Goal: Task Accomplishment & Management: Manage account settings

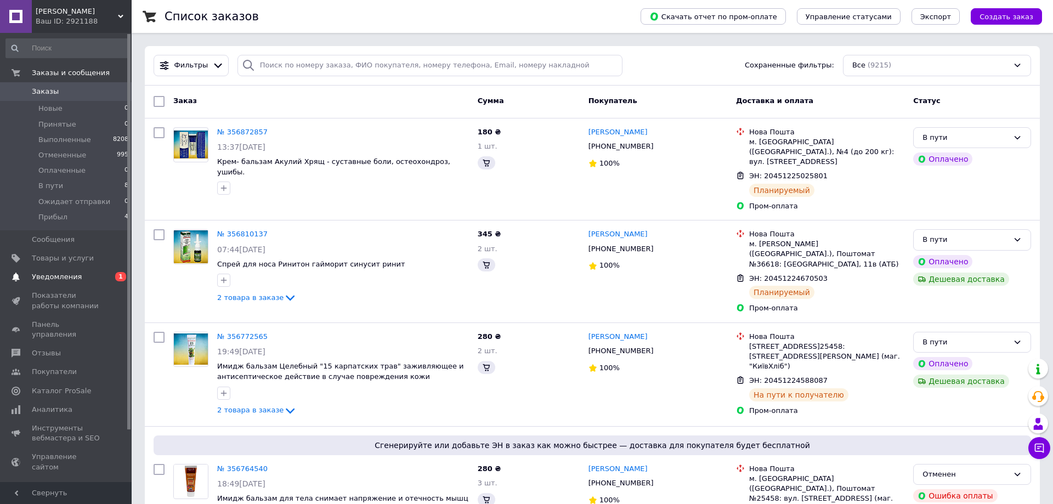
click at [53, 279] on span "Уведомления" at bounding box center [57, 277] width 50 height 10
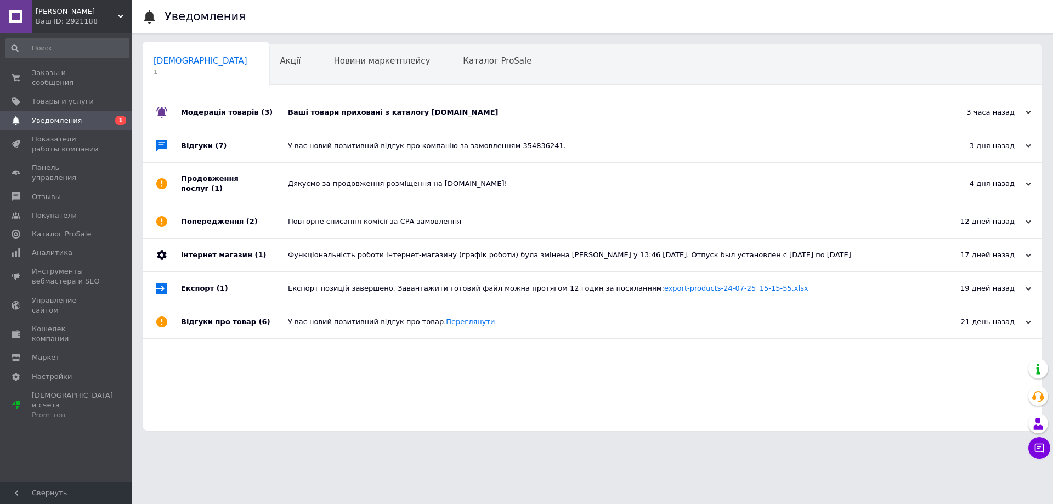
click at [466, 112] on div "Ваші товари приховані з каталогу [DOMAIN_NAME]" at bounding box center [604, 112] width 633 height 10
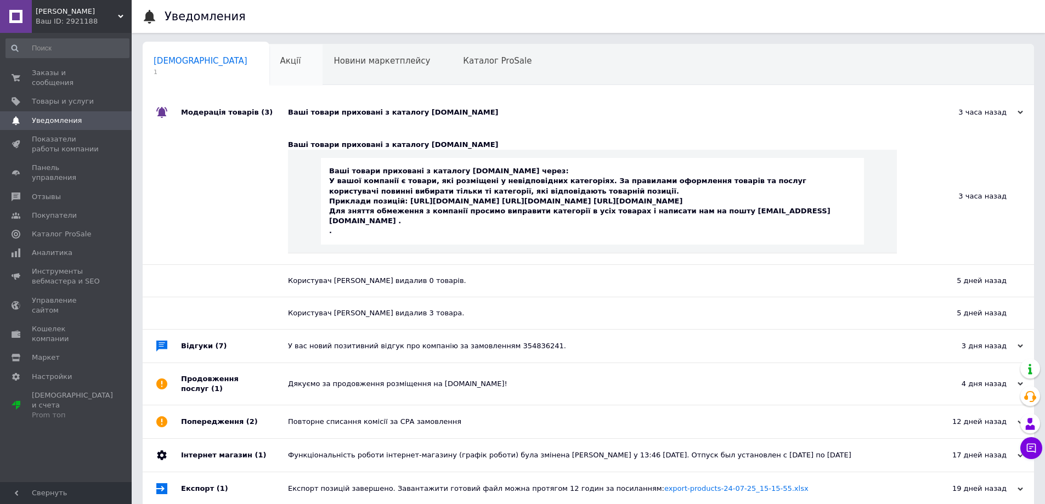
click at [280, 64] on span "Акції" at bounding box center [290, 61] width 21 height 10
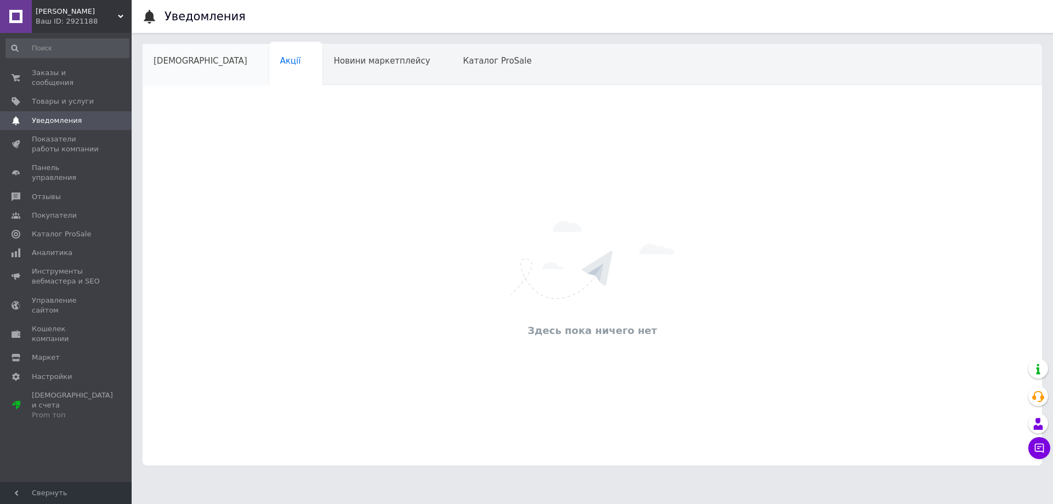
click at [175, 64] on span "[DEMOGRAPHIC_DATA]" at bounding box center [201, 61] width 94 height 10
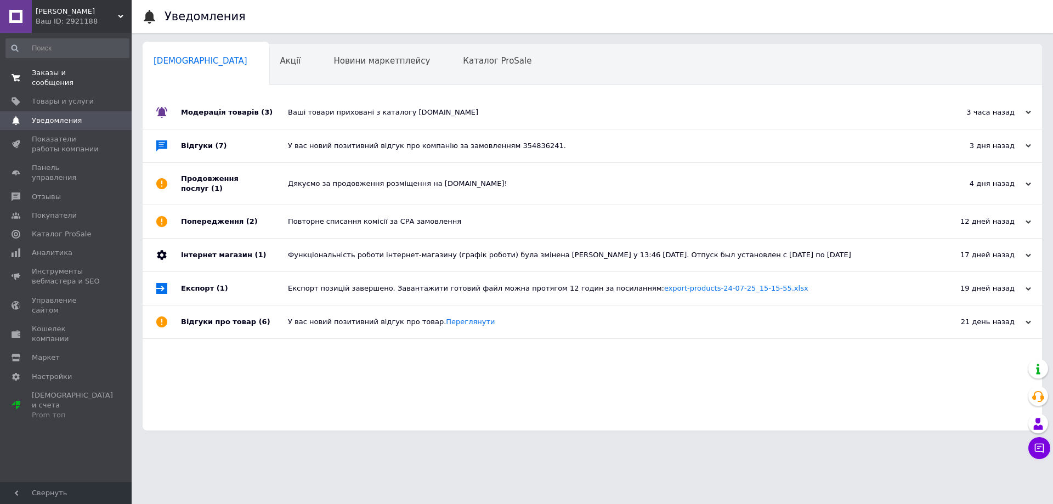
click at [56, 75] on span "Заказы и сообщения" at bounding box center [67, 78] width 70 height 20
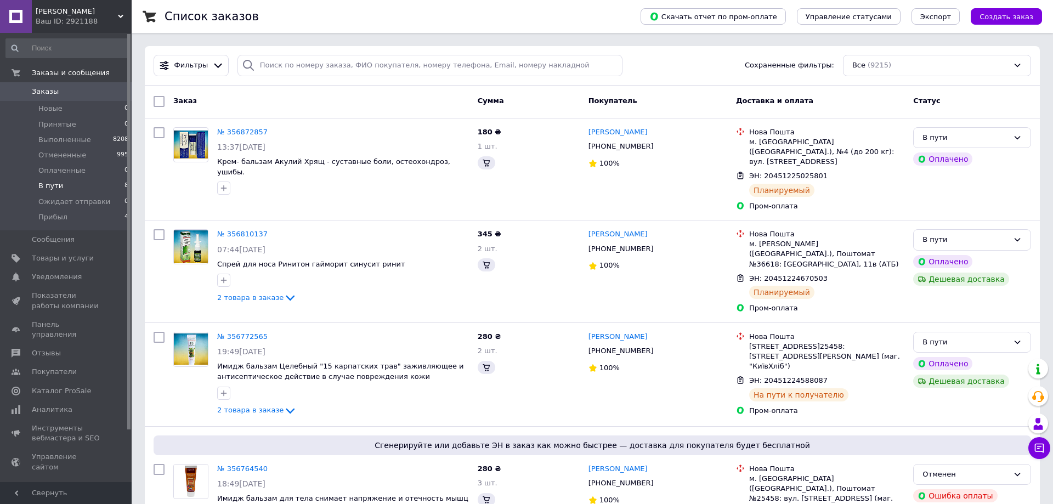
click at [47, 184] on span "В пути" at bounding box center [50, 186] width 25 height 10
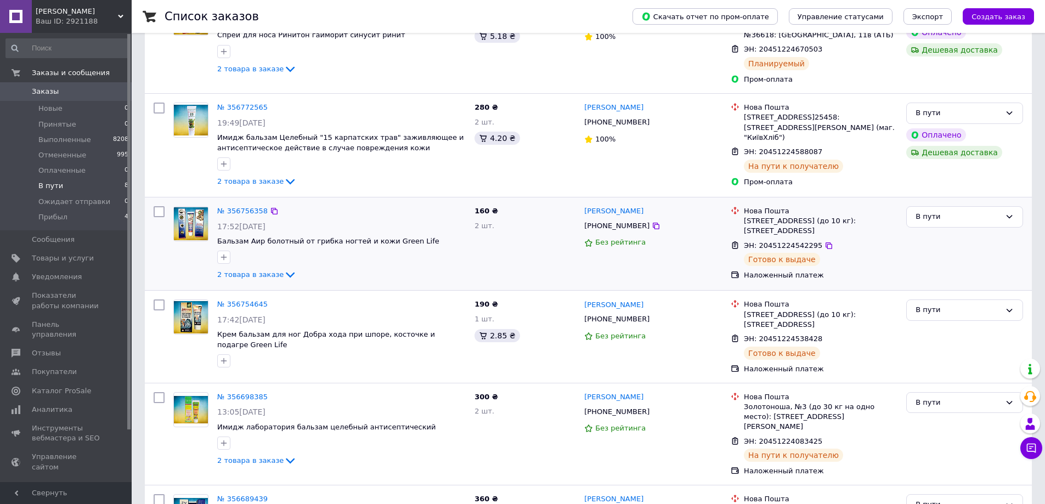
scroll to position [329, 0]
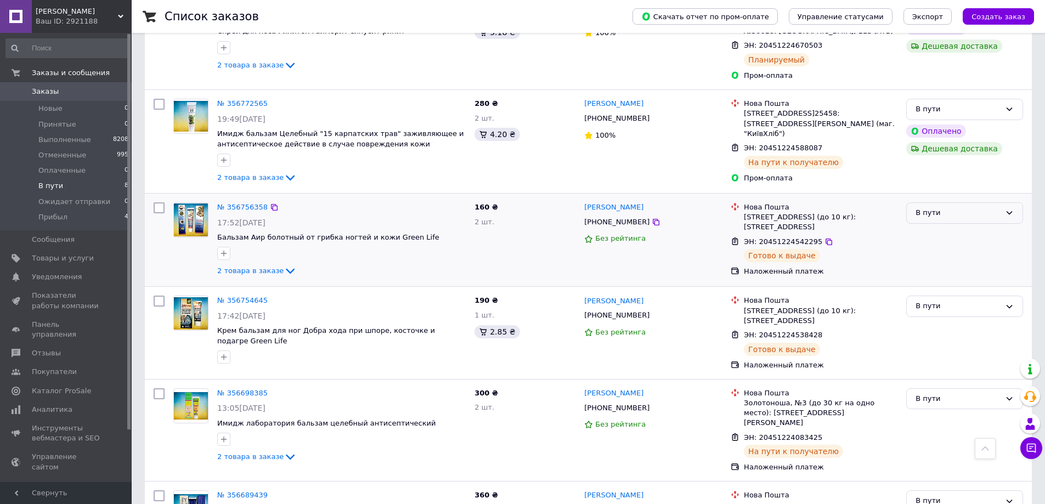
click at [929, 207] on div "В пути" at bounding box center [957, 213] width 85 height 12
click at [927, 297] on li "Прибыл" at bounding box center [964, 307] width 116 height 20
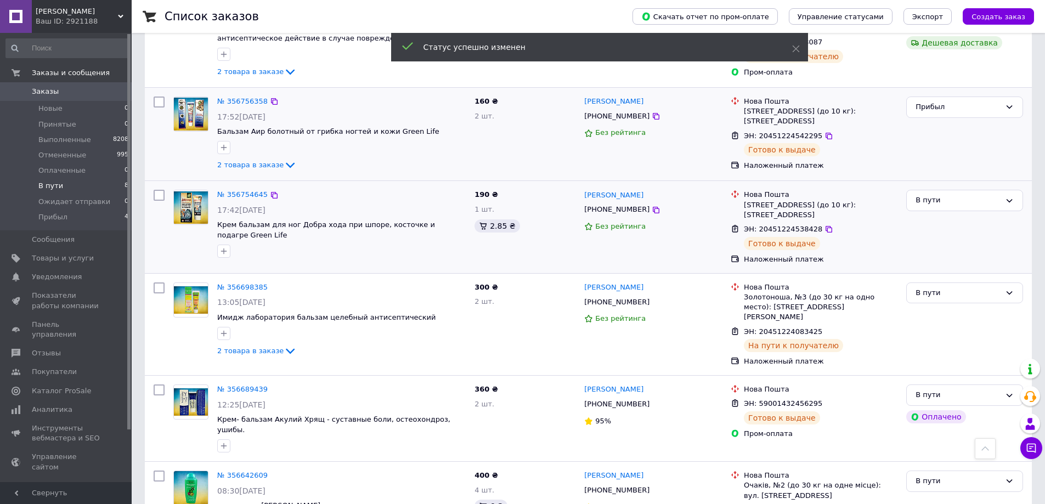
scroll to position [439, 0]
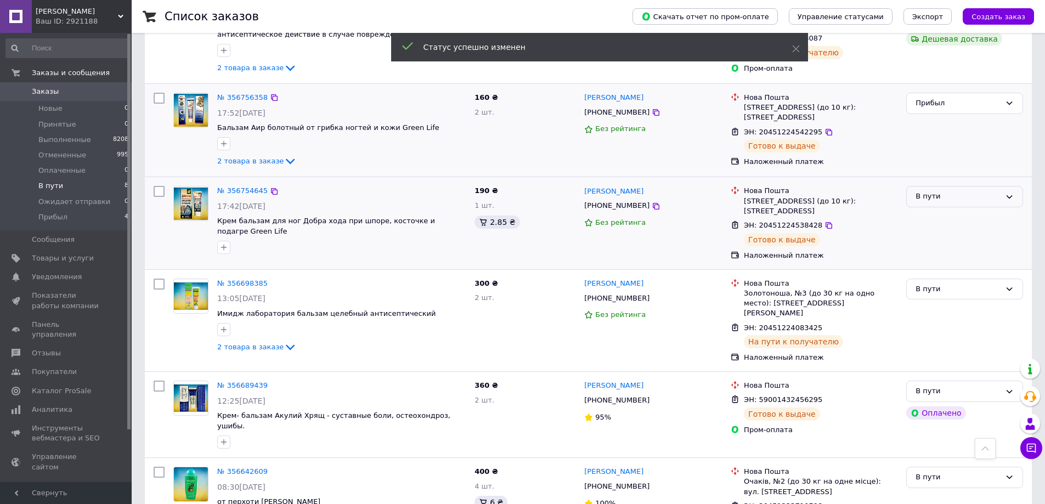
click at [935, 191] on div "В пути" at bounding box center [957, 197] width 85 height 12
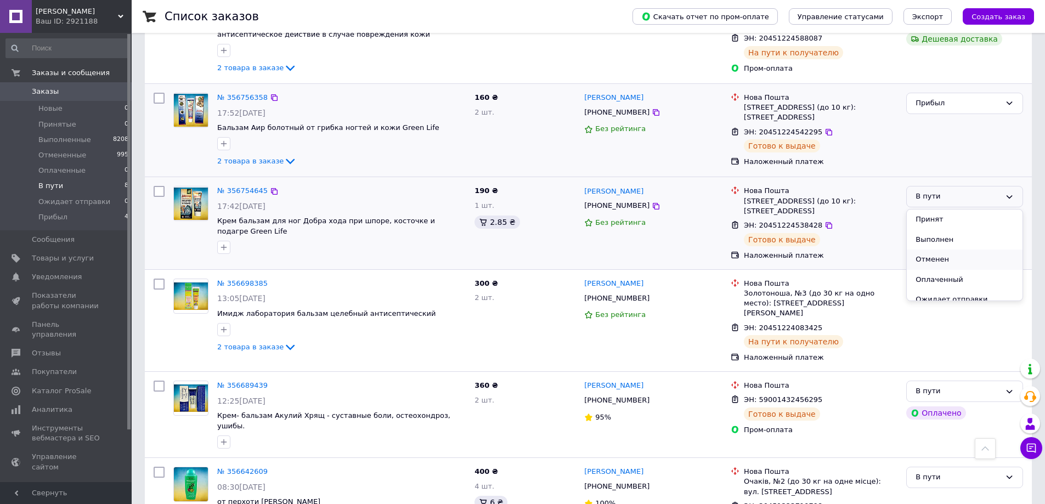
scroll to position [29, 0]
click at [933, 281] on li "Прибыл" at bounding box center [964, 291] width 116 height 20
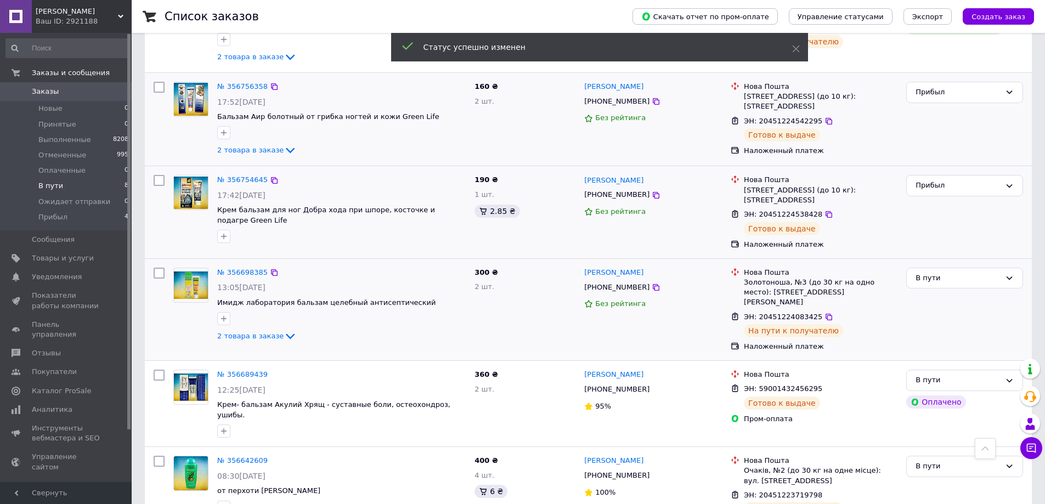
scroll to position [460, 0]
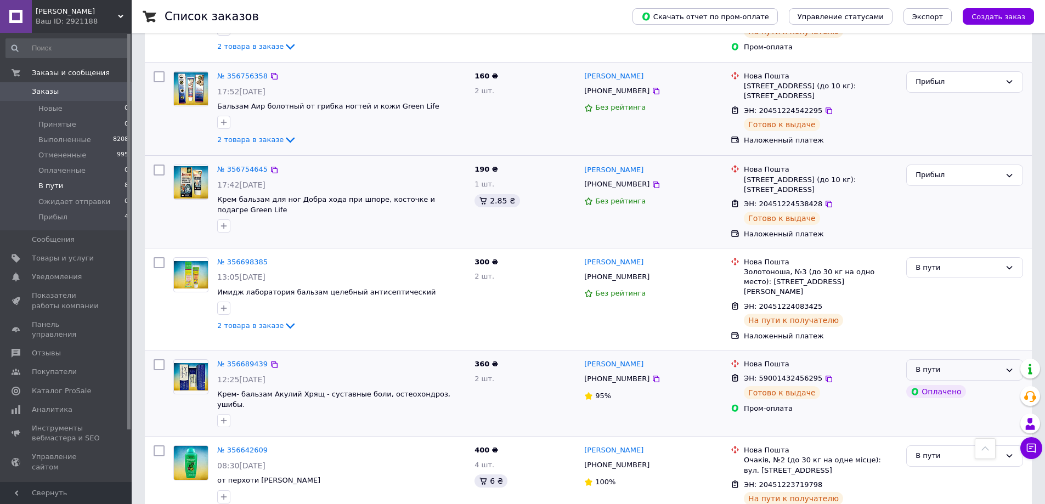
click at [940, 364] on div "В пути" at bounding box center [957, 370] width 85 height 12
click at [935, 454] on li "Прибыл" at bounding box center [964, 464] width 116 height 20
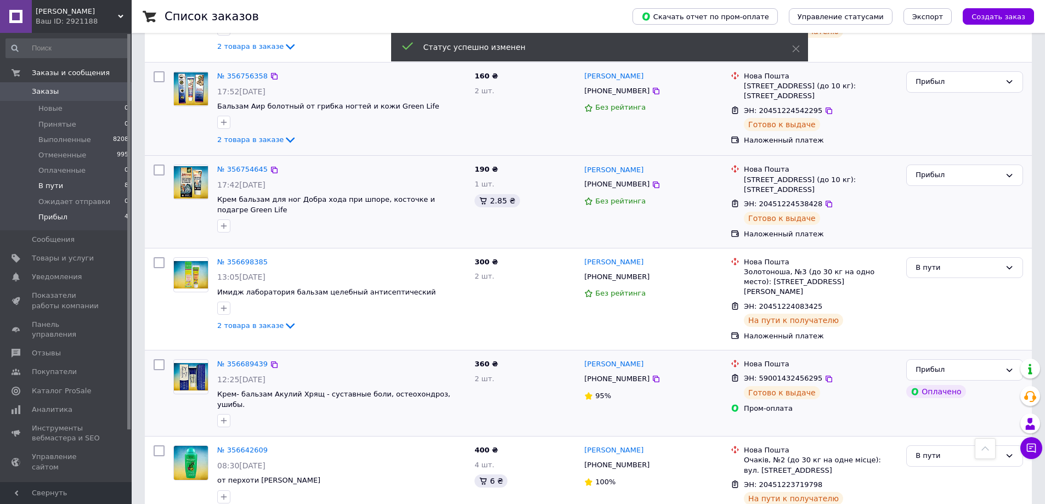
click at [61, 215] on span "Прибыл" at bounding box center [52, 217] width 29 height 10
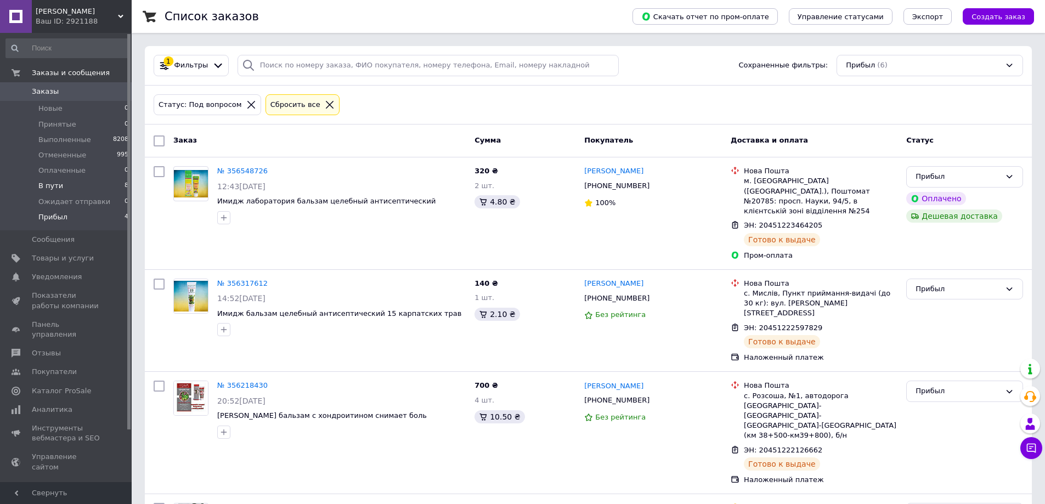
click at [51, 188] on span "В пути" at bounding box center [50, 186] width 25 height 10
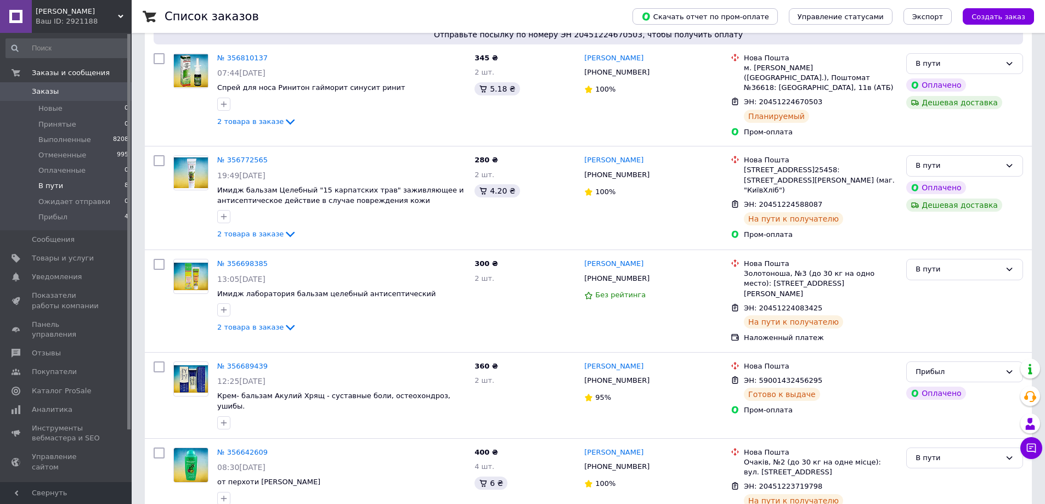
scroll to position [275, 0]
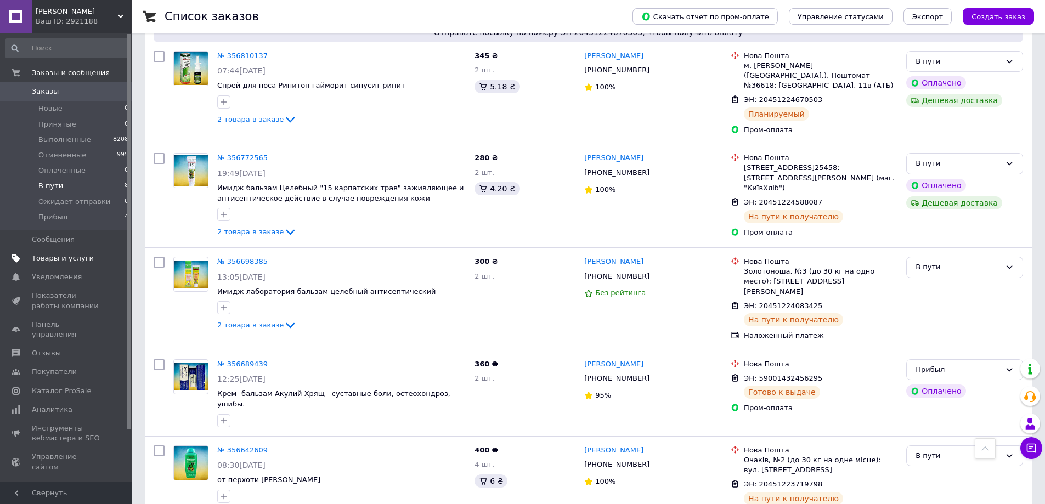
click at [52, 258] on span "Товары и услуги" at bounding box center [63, 258] width 62 height 10
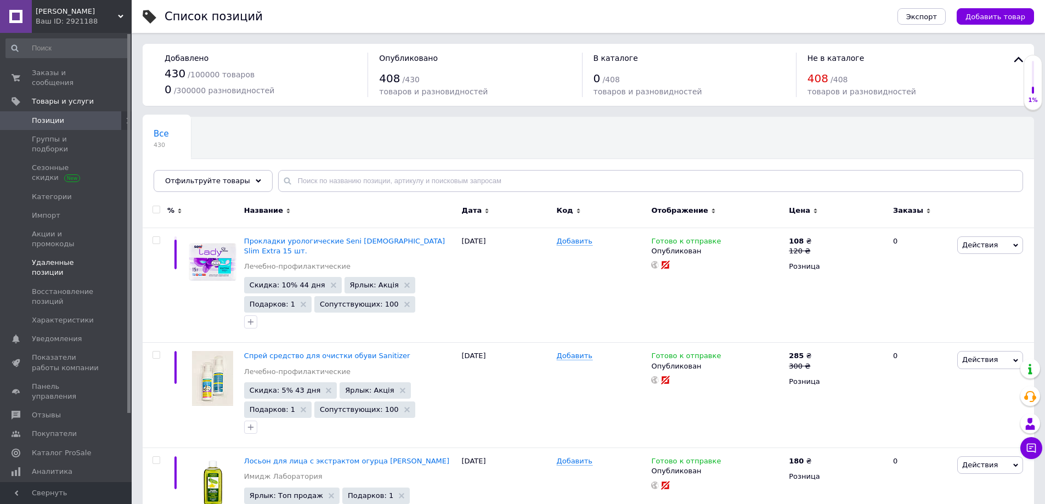
click at [60, 258] on span "Удаленные позиции" at bounding box center [67, 268] width 70 height 20
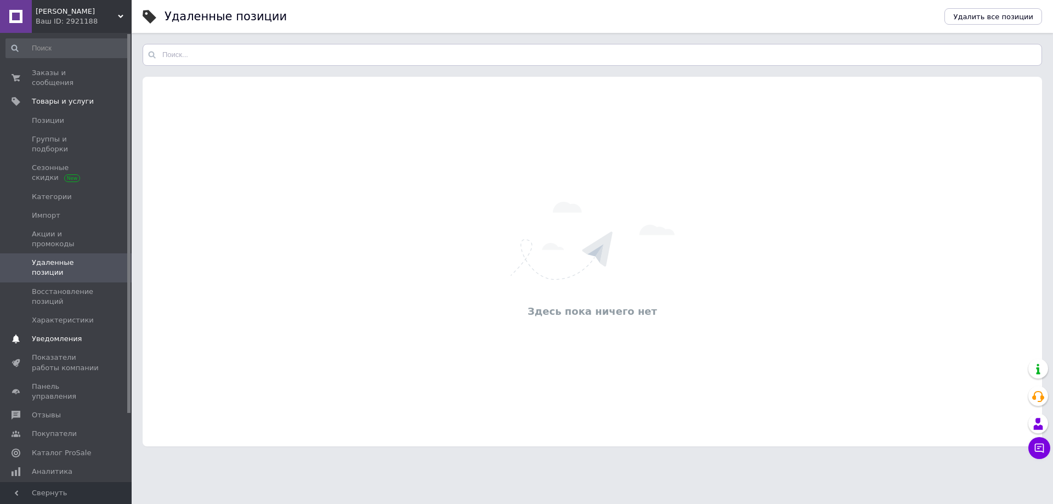
click at [63, 334] on span "Уведомления" at bounding box center [57, 339] width 50 height 10
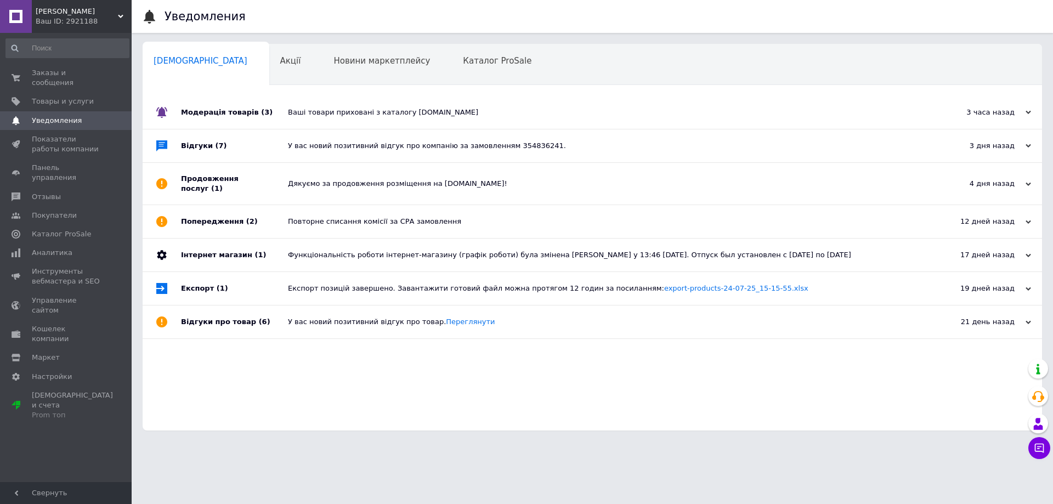
click at [493, 109] on div "Ваші товари приховані з каталогу [DOMAIN_NAME]" at bounding box center [604, 112] width 633 height 10
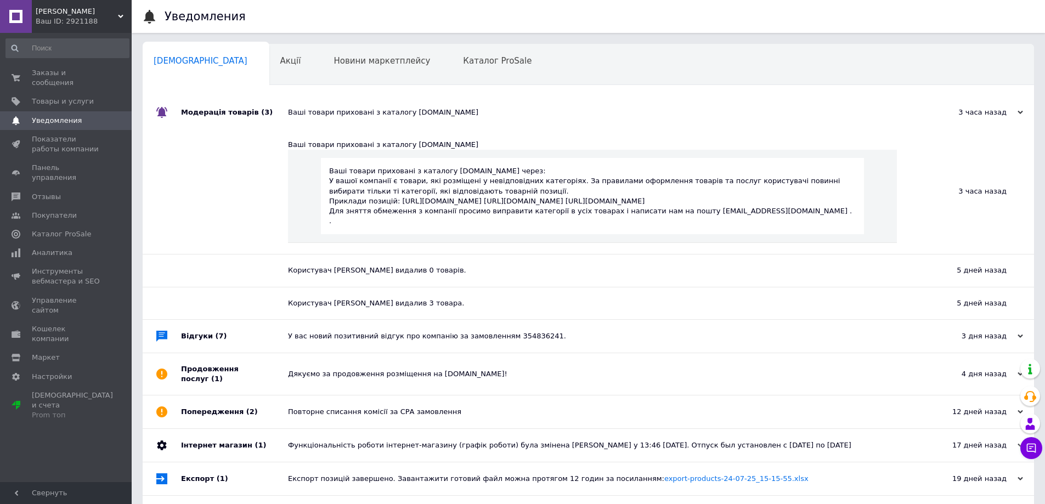
click at [493, 109] on div "Ваші товари приховані з каталогу [DOMAIN_NAME]" at bounding box center [600, 112] width 625 height 10
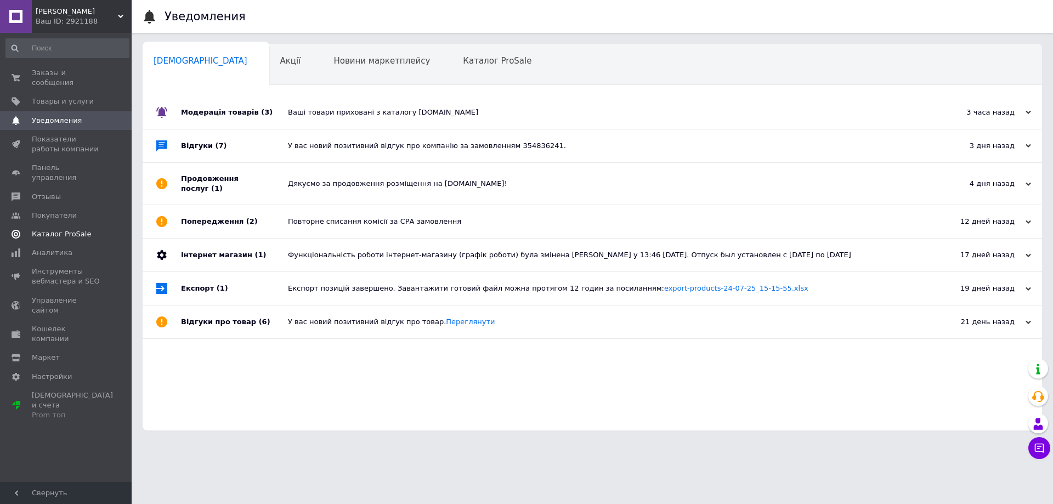
click at [58, 229] on span "Каталог ProSale" at bounding box center [61, 234] width 59 height 10
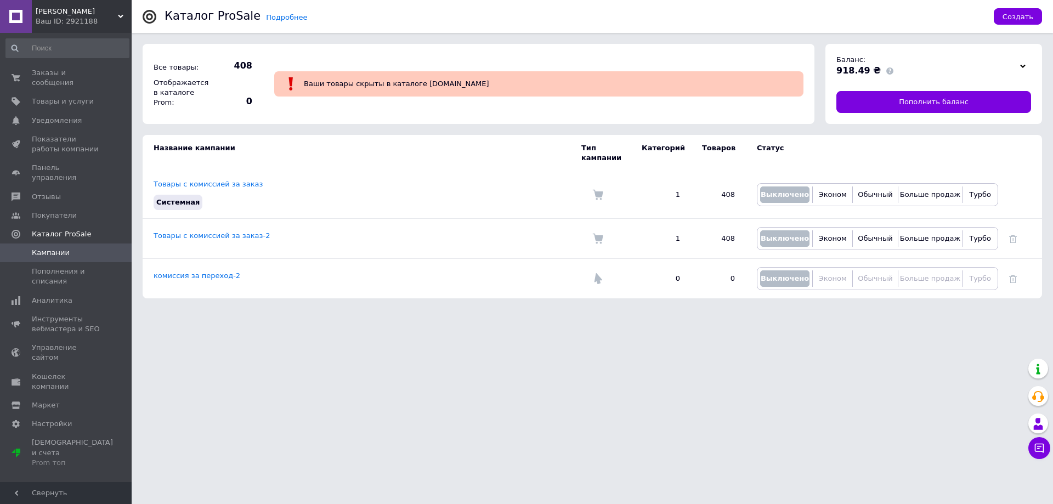
click at [1022, 66] on icon at bounding box center [1022, 66] width 5 height 5
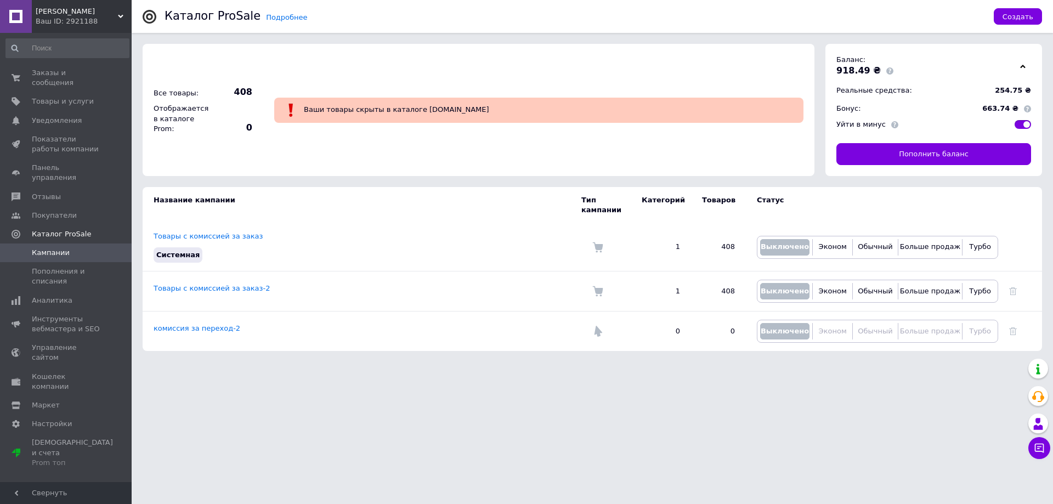
click at [1022, 66] on use at bounding box center [1022, 66] width 5 height 3
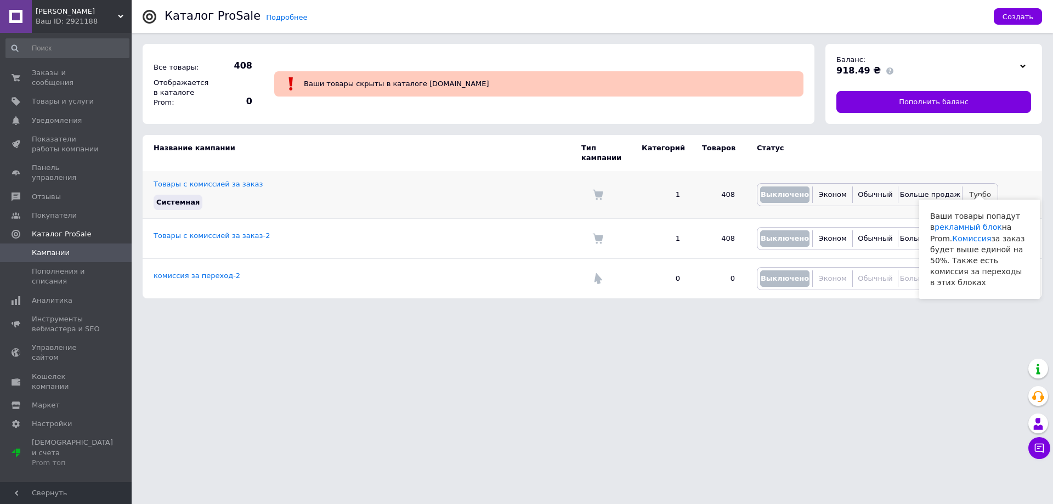
click at [980, 190] on span "Турбо" at bounding box center [980, 194] width 22 height 8
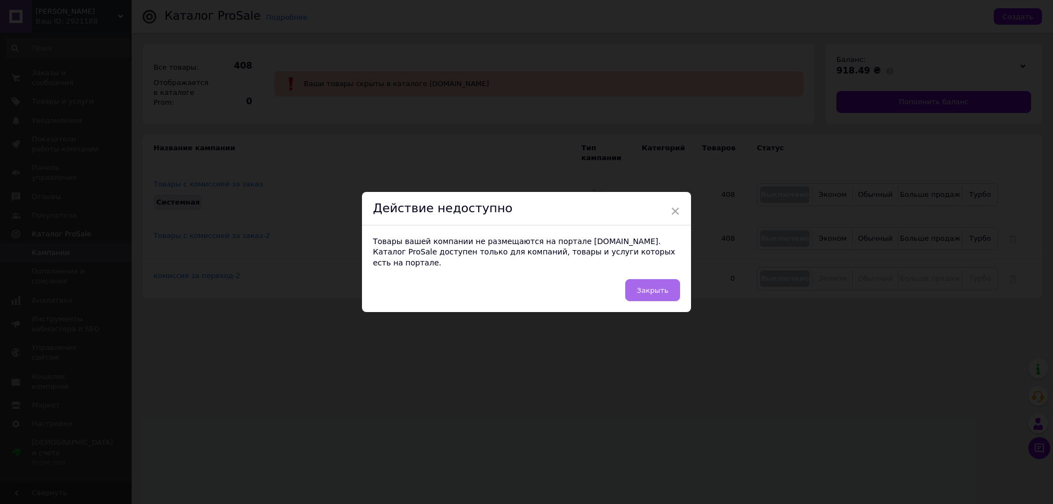
click at [650, 286] on span "Закрыть" at bounding box center [653, 290] width 32 height 8
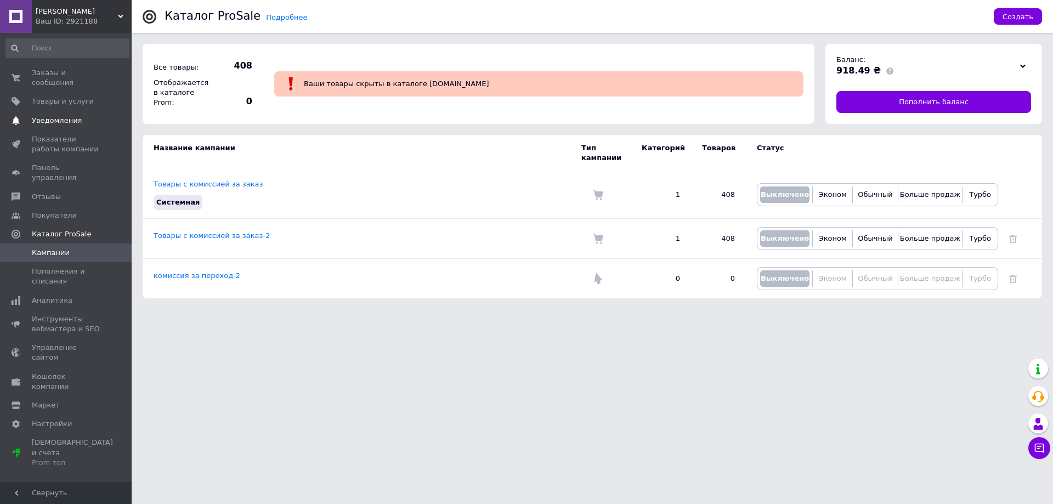
click at [59, 116] on span "Уведомления" at bounding box center [57, 121] width 50 height 10
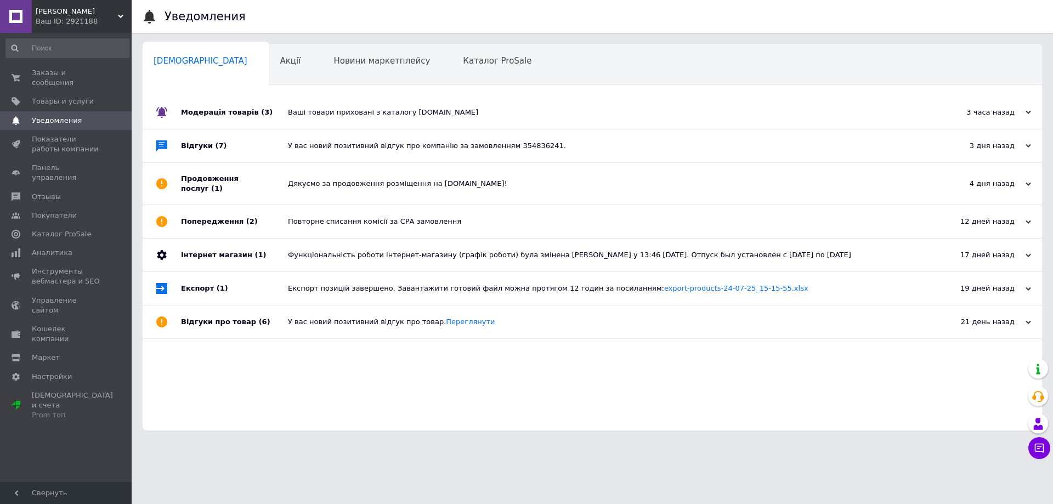
click at [458, 113] on div "Ваші товари приховані з каталогу [DOMAIN_NAME]" at bounding box center [604, 112] width 633 height 10
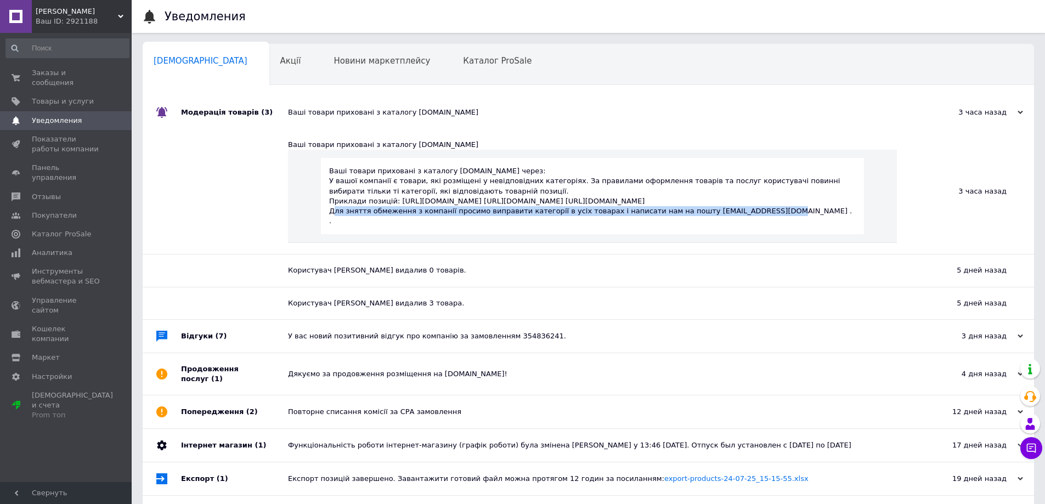
drag, startPoint x: 330, startPoint y: 222, endPoint x: 736, endPoint y: 223, distance: 406.9
click at [736, 216] on p "Для зняття обмеження з компанії просимо виправити категорії в усіх товарах і на…" at bounding box center [592, 211] width 526 height 10
copy p "Для зняття обмеження з компанії просимо виправити категорії в усіх товарах і на…"
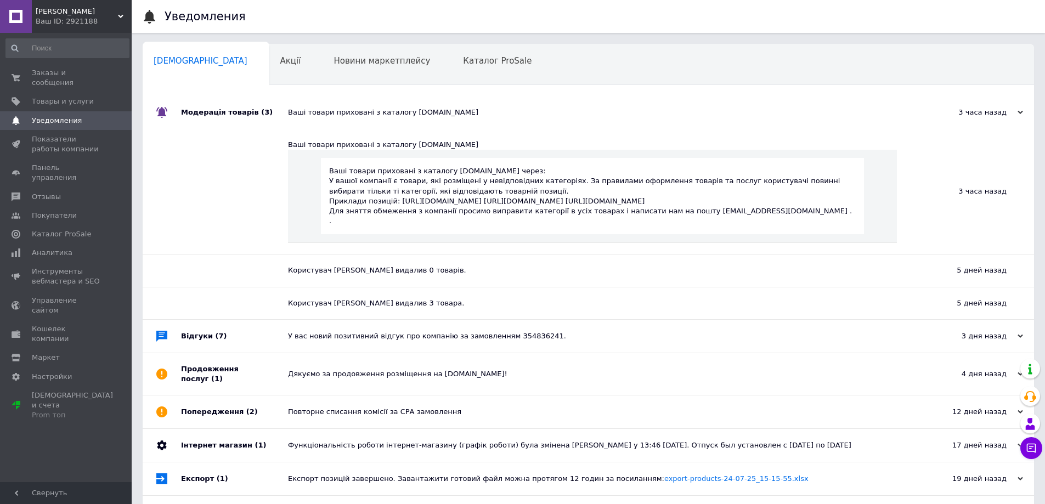
click at [626, 104] on div "Ваші товари приховані з каталогу [DOMAIN_NAME]" at bounding box center [600, 112] width 625 height 33
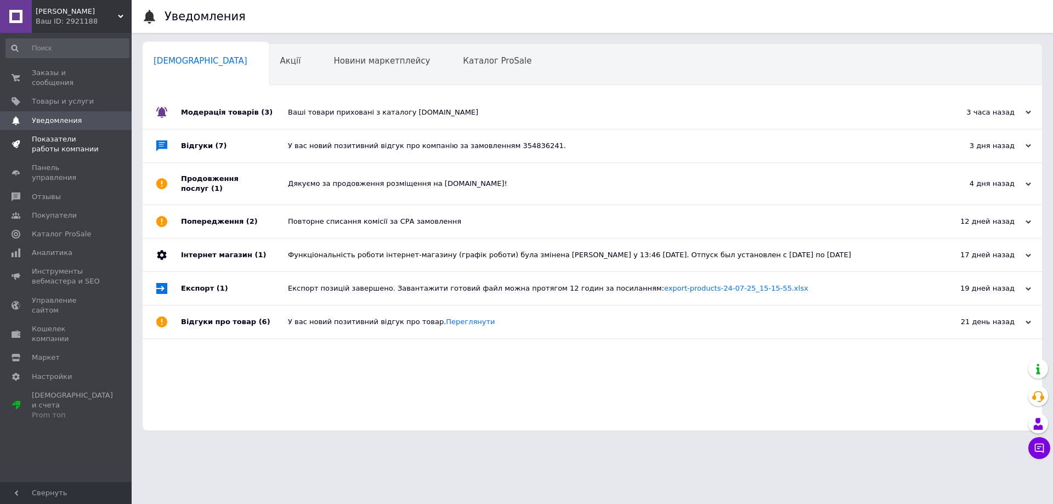
click at [50, 134] on span "Показатели работы компании" at bounding box center [67, 144] width 70 height 20
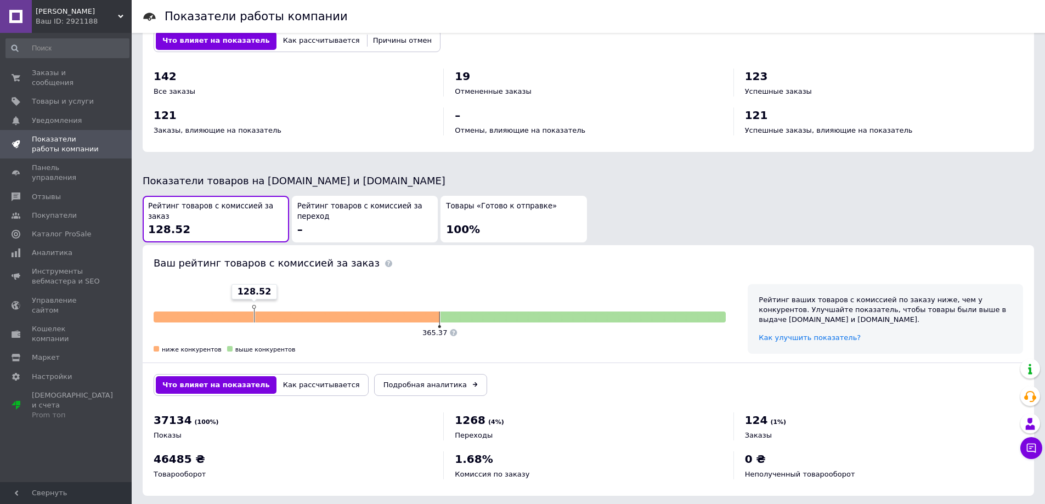
scroll to position [458, 0]
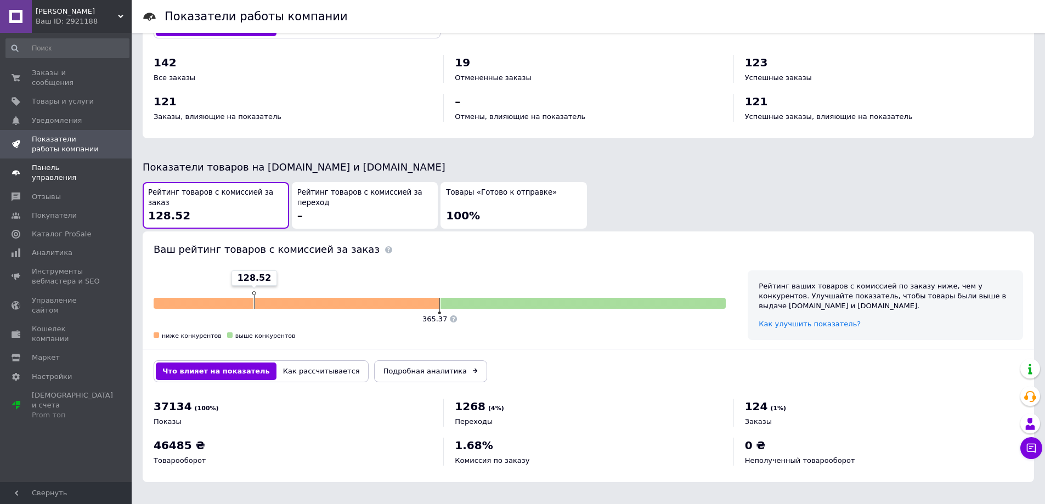
click at [61, 163] on span "Панель управления" at bounding box center [67, 173] width 70 height 20
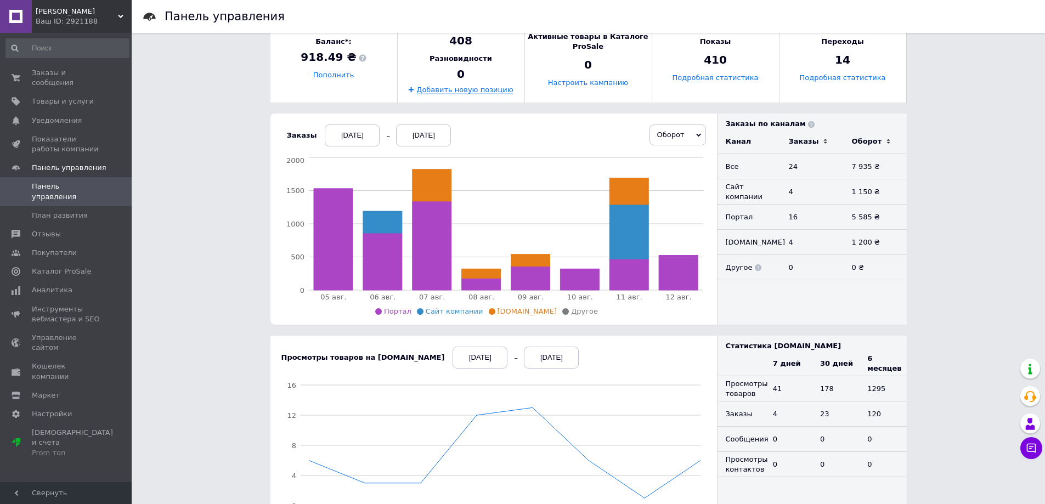
scroll to position [109, 0]
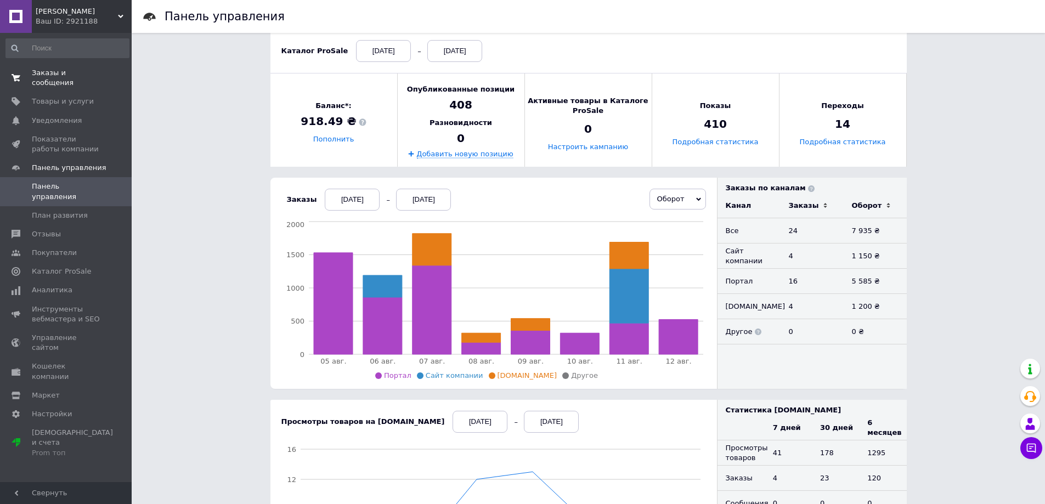
click at [59, 73] on span "Заказы и сообщения" at bounding box center [67, 78] width 70 height 20
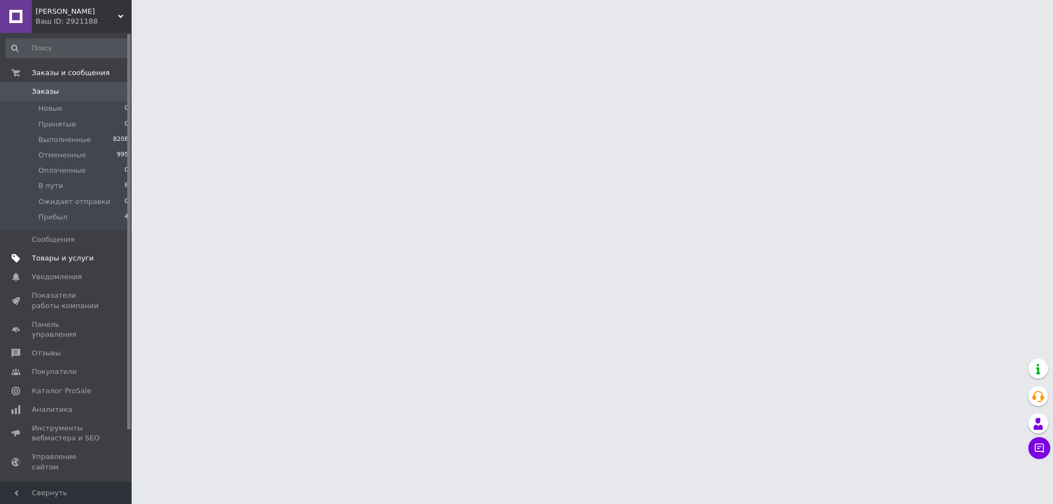
click at [50, 258] on span "Товары и услуги" at bounding box center [63, 258] width 62 height 10
